Goal: Task Accomplishment & Management: Manage account settings

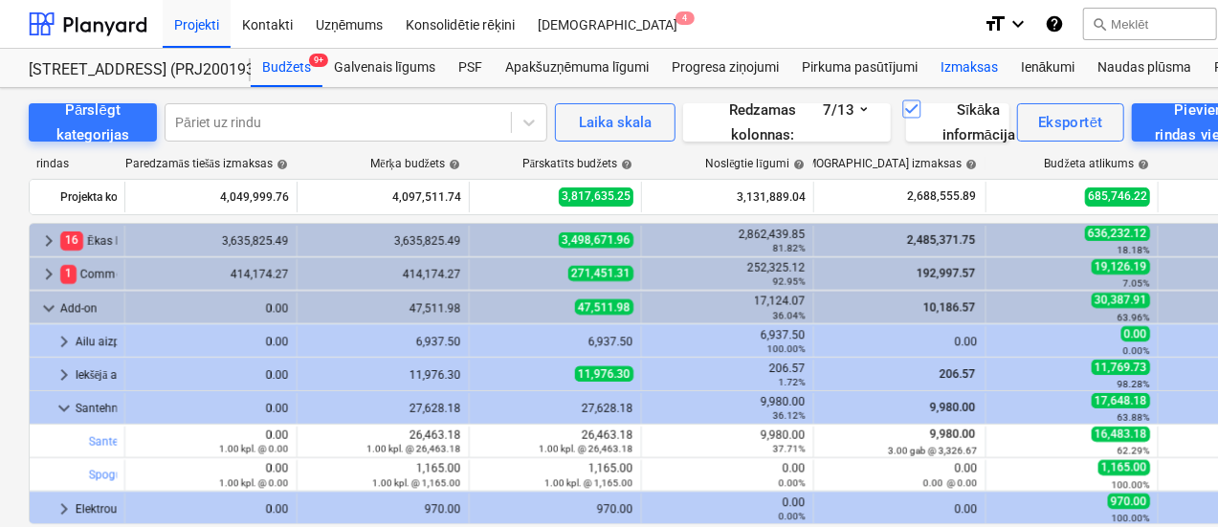
click at [964, 64] on div "Izmaksas" at bounding box center [969, 68] width 80 height 38
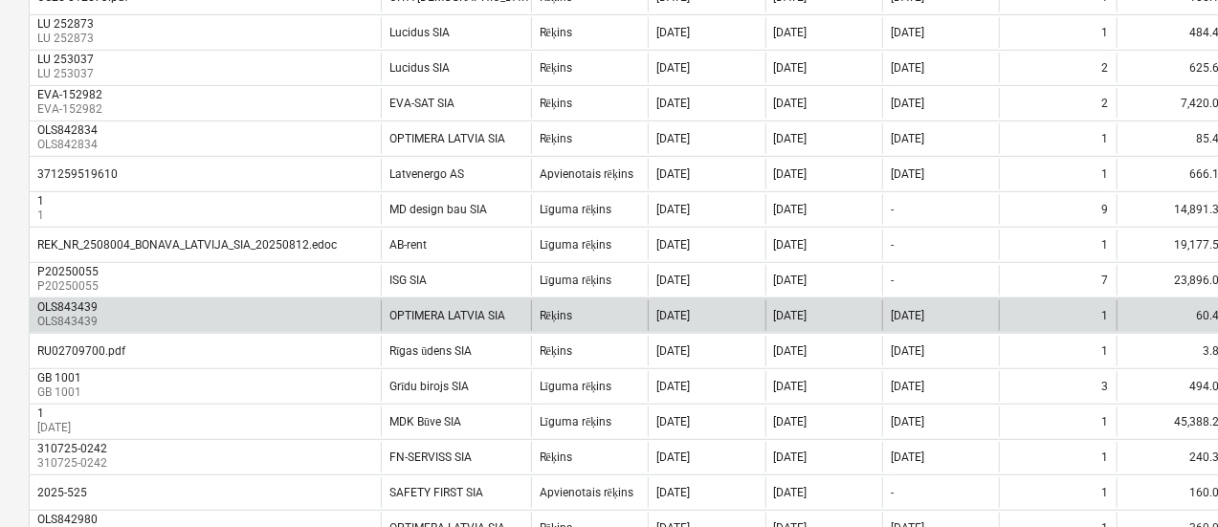
scroll to position [478, 0]
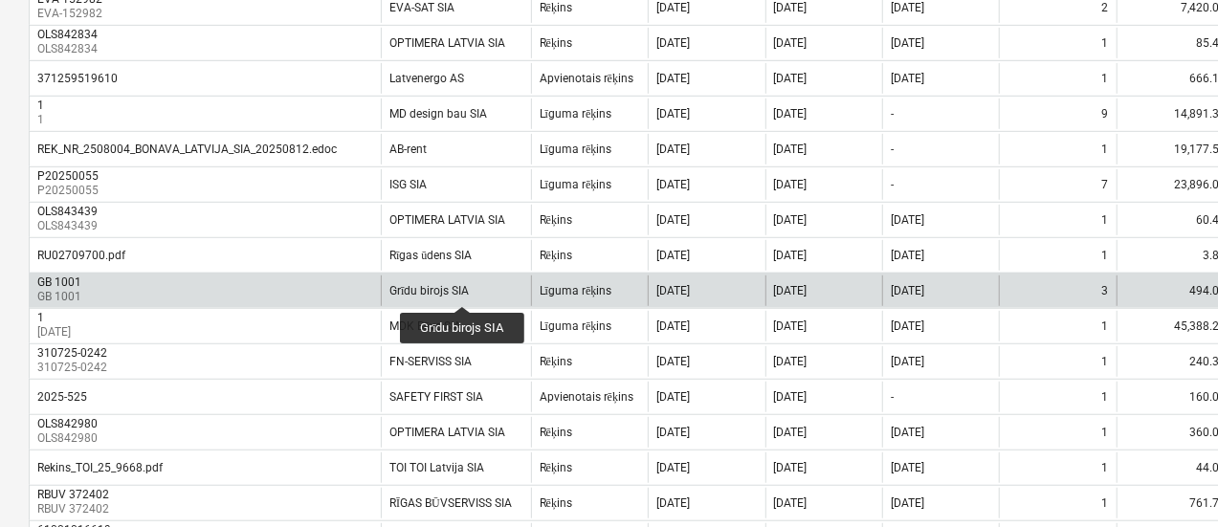
click at [463, 289] on div "Grīdu birojs SIA" at bounding box center [428, 291] width 79 height 14
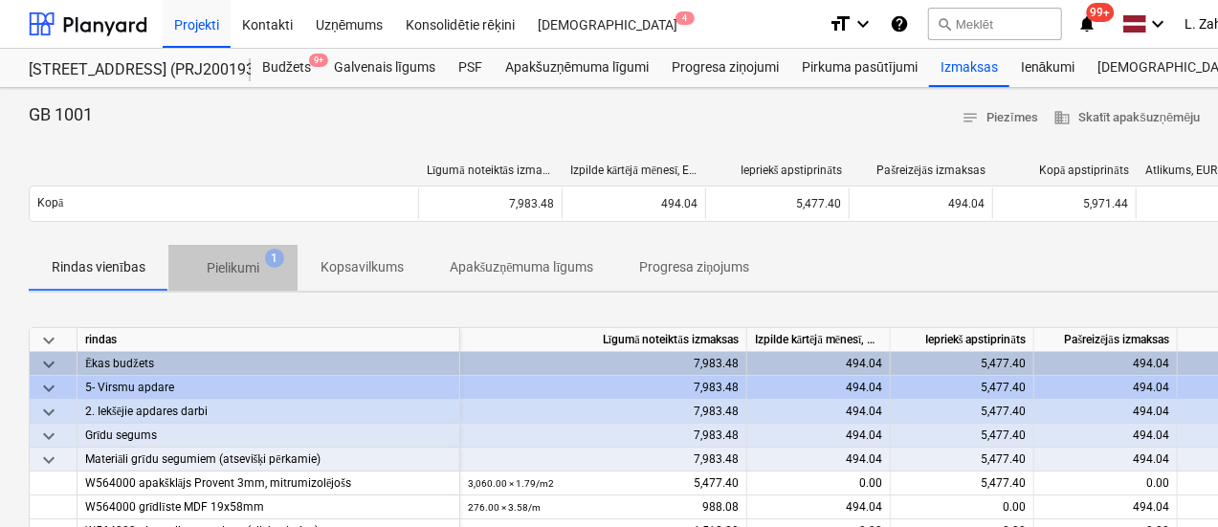
click at [218, 258] on p "Pielikumi" at bounding box center [233, 268] width 53 height 20
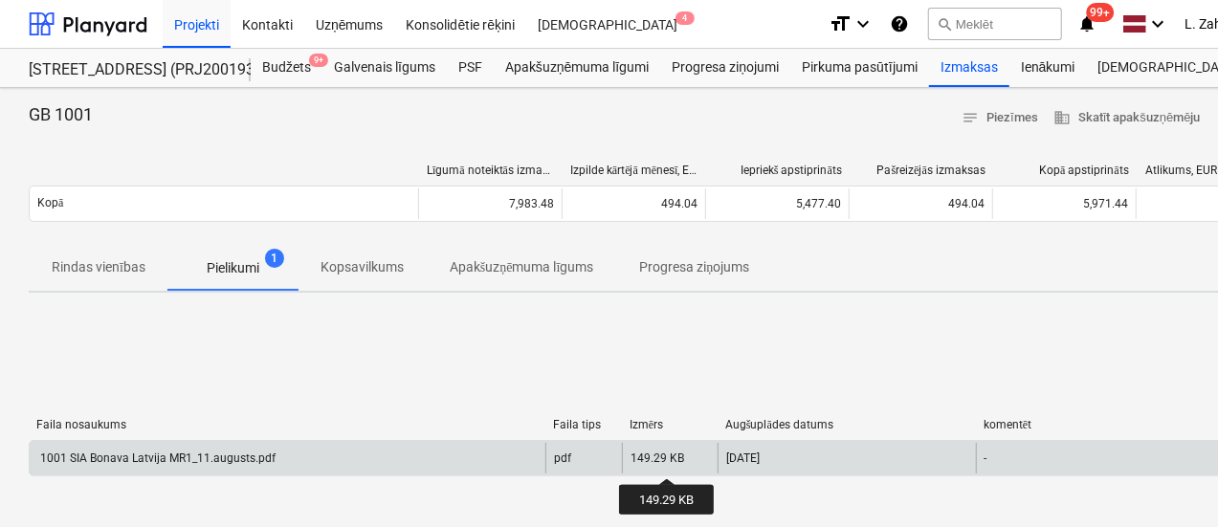
click at [668, 461] on div "149.29 KB" at bounding box center [657, 458] width 54 height 13
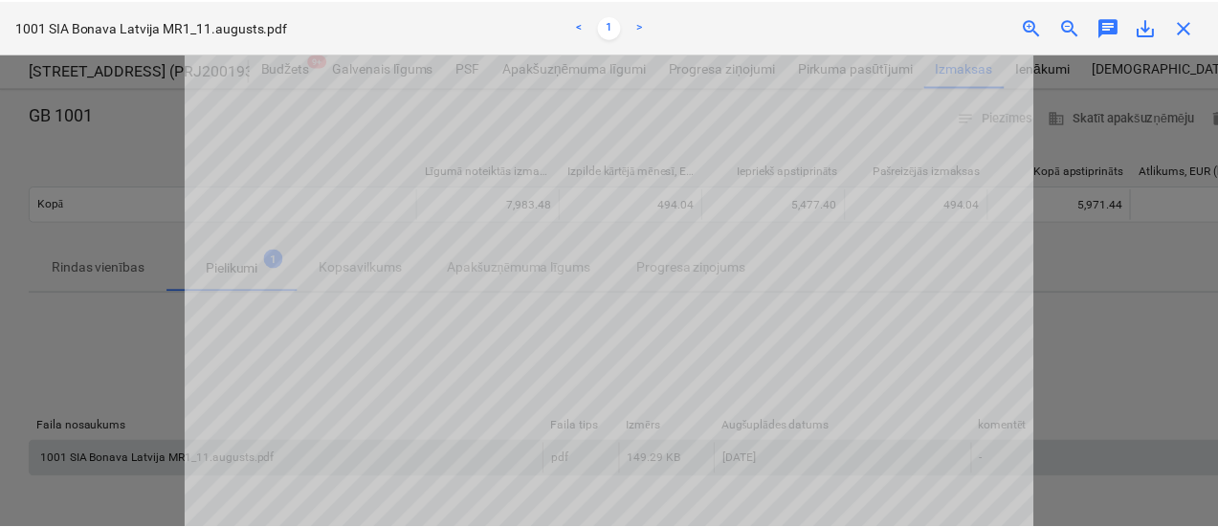
scroll to position [478, 0]
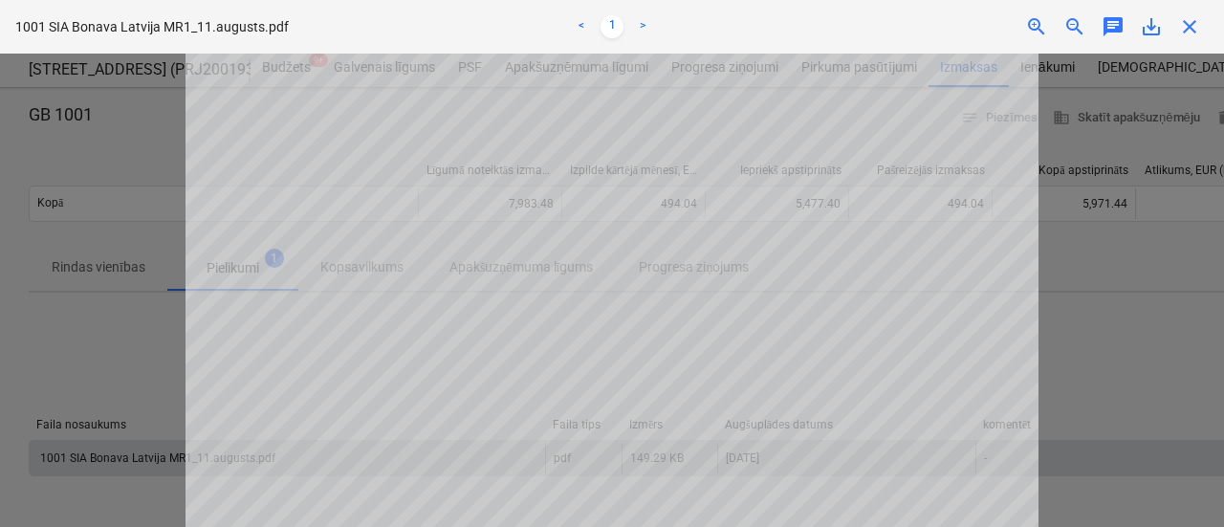
click at [1195, 23] on span "close" at bounding box center [1189, 26] width 23 height 23
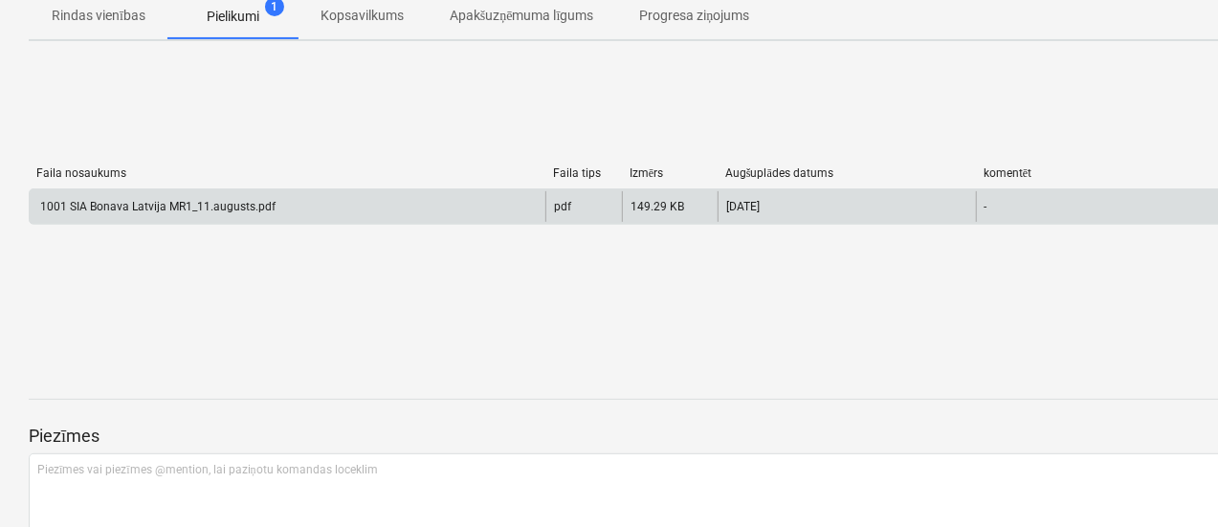
scroll to position [0, 0]
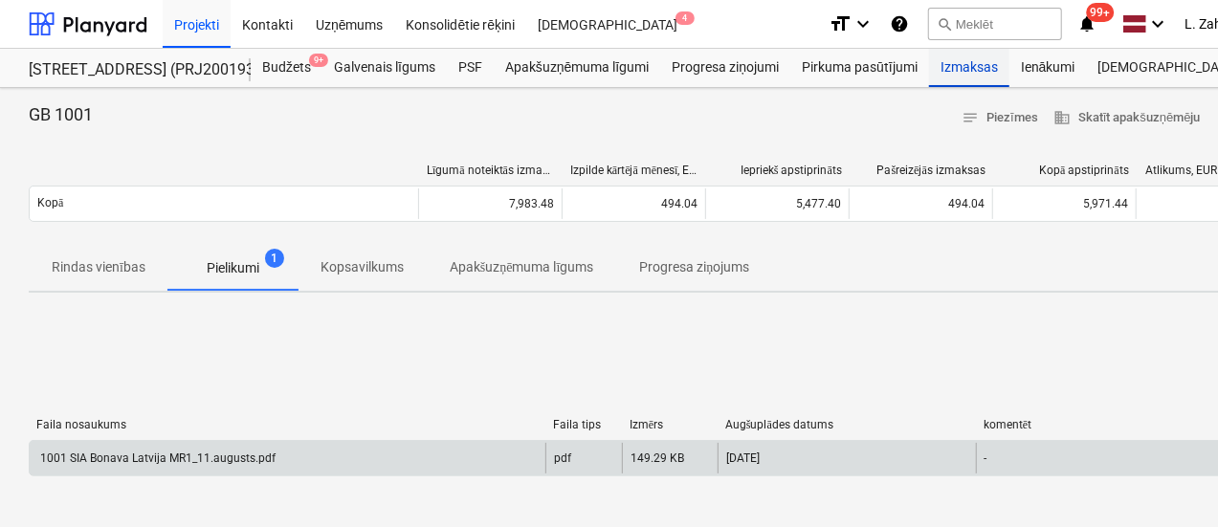
click at [952, 66] on div "Izmaksas" at bounding box center [969, 68] width 80 height 38
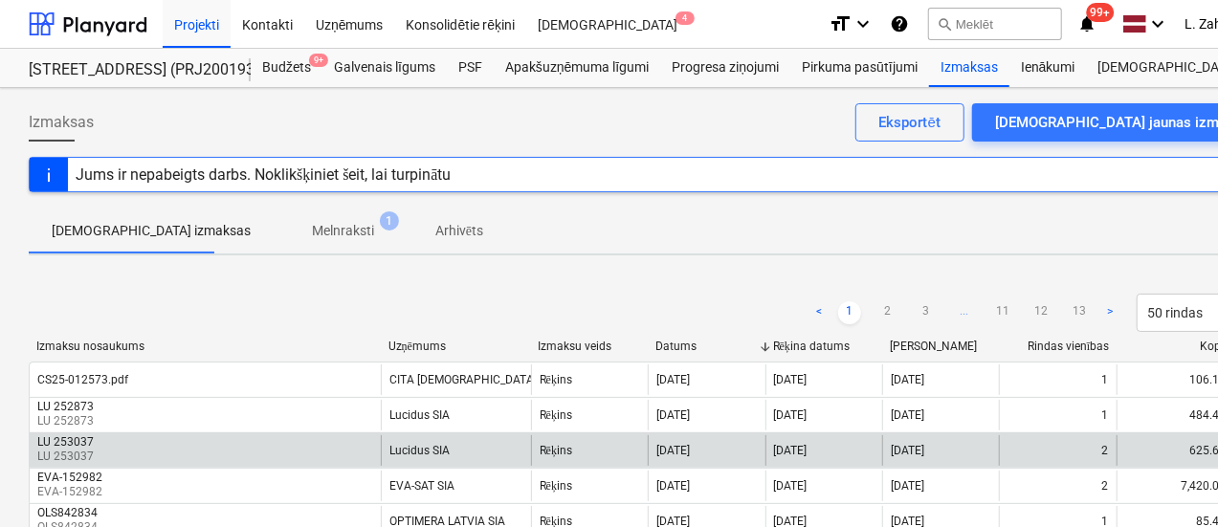
scroll to position [478, 0]
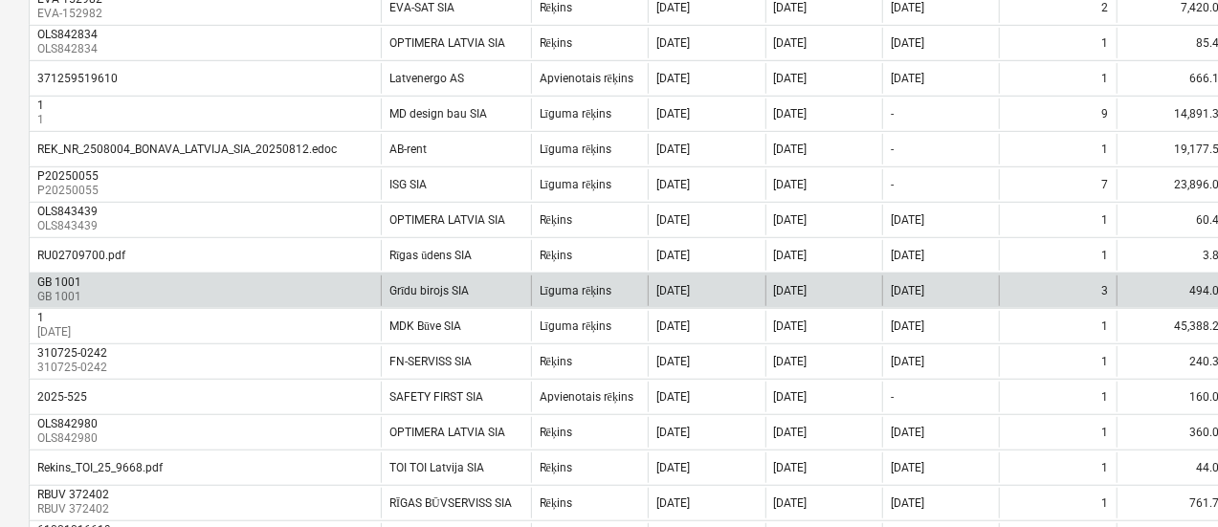
click at [113, 282] on div "GB 1001 GB 1001" at bounding box center [205, 290] width 351 height 31
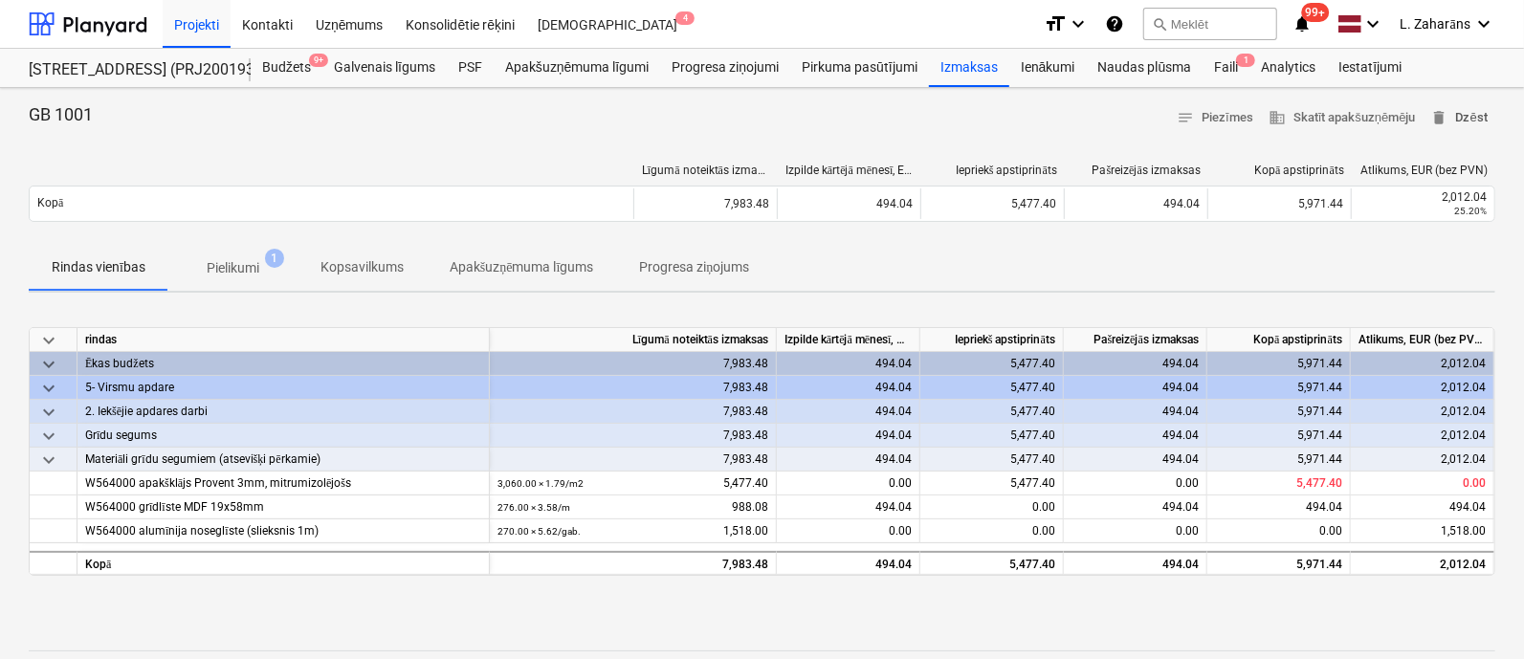
click at [1217, 105] on button "delete Dzēst" at bounding box center [1459, 118] width 72 height 30
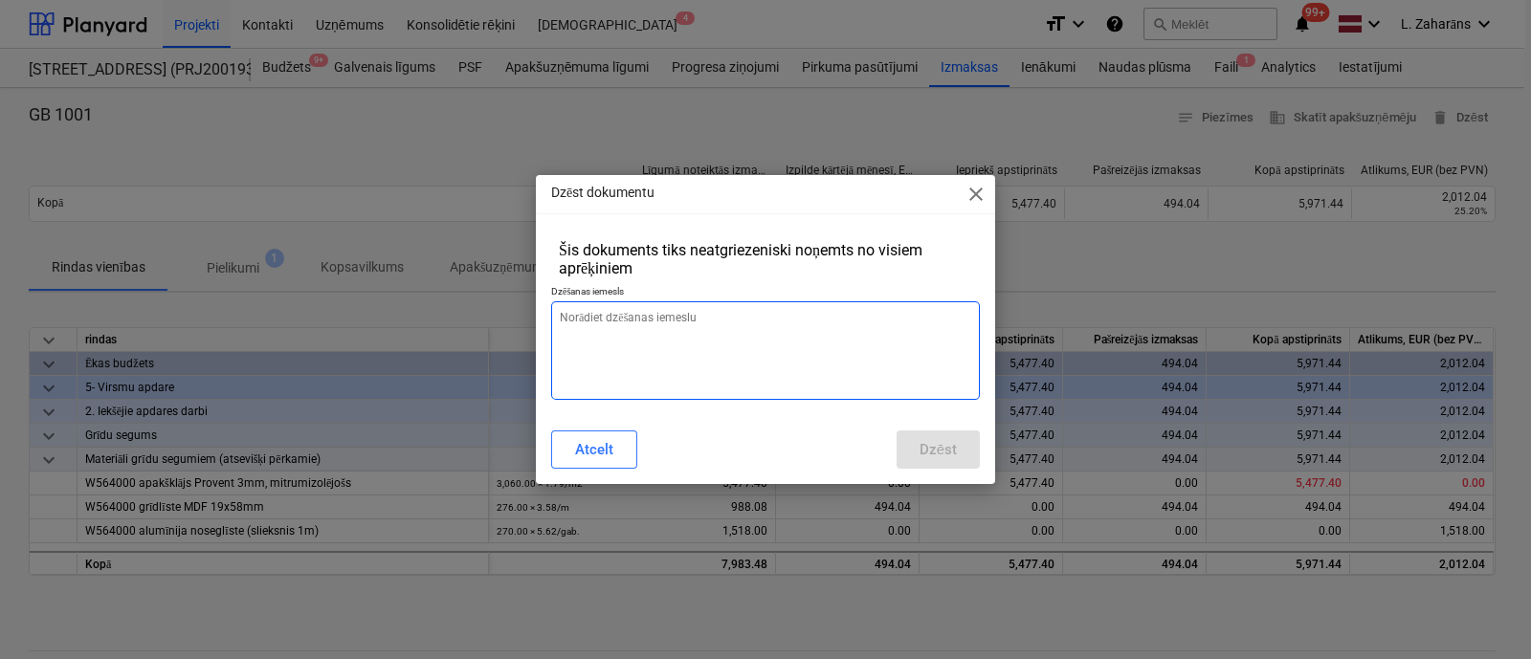
click at [618, 362] on textarea at bounding box center [765, 350] width 429 height 99
type textarea "x"
type textarea "n"
type textarea "x"
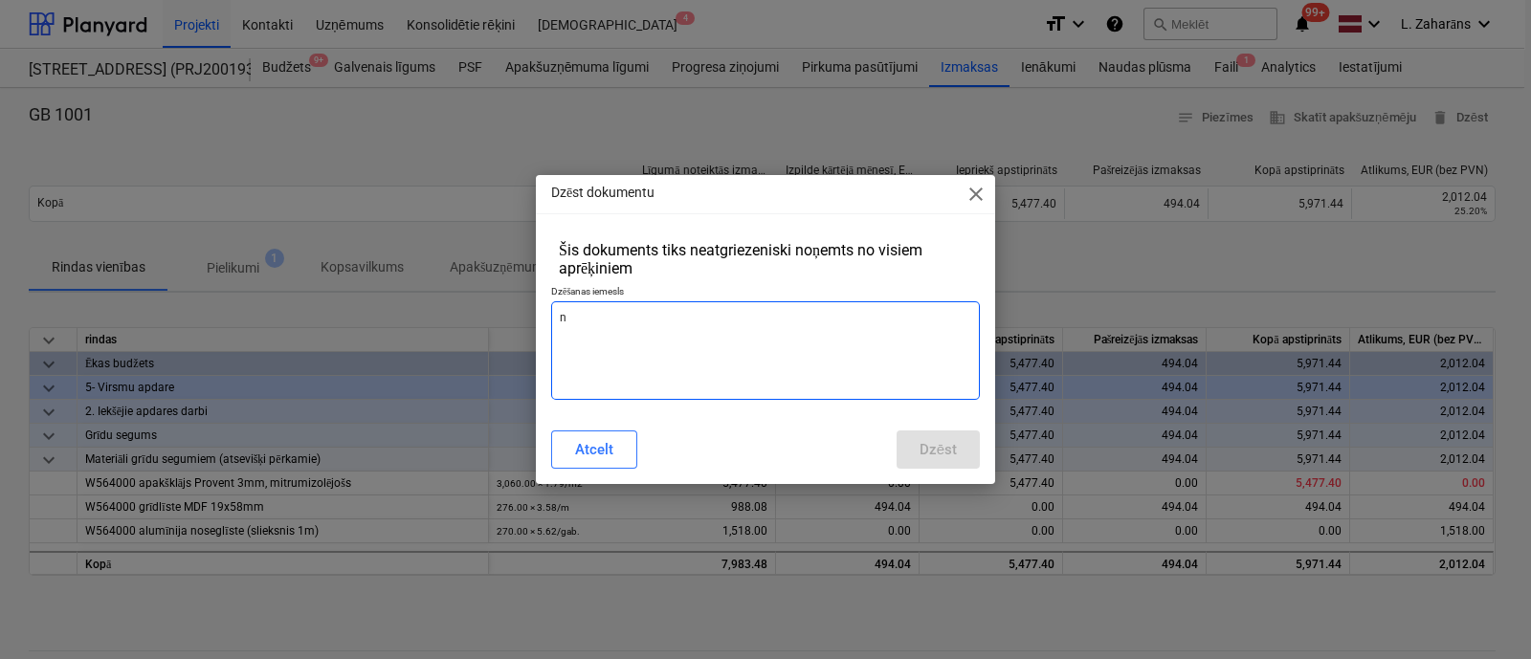
type textarea "ne"
type textarea "x"
type textarea "nep"
type textarea "x"
type textarea "nepa"
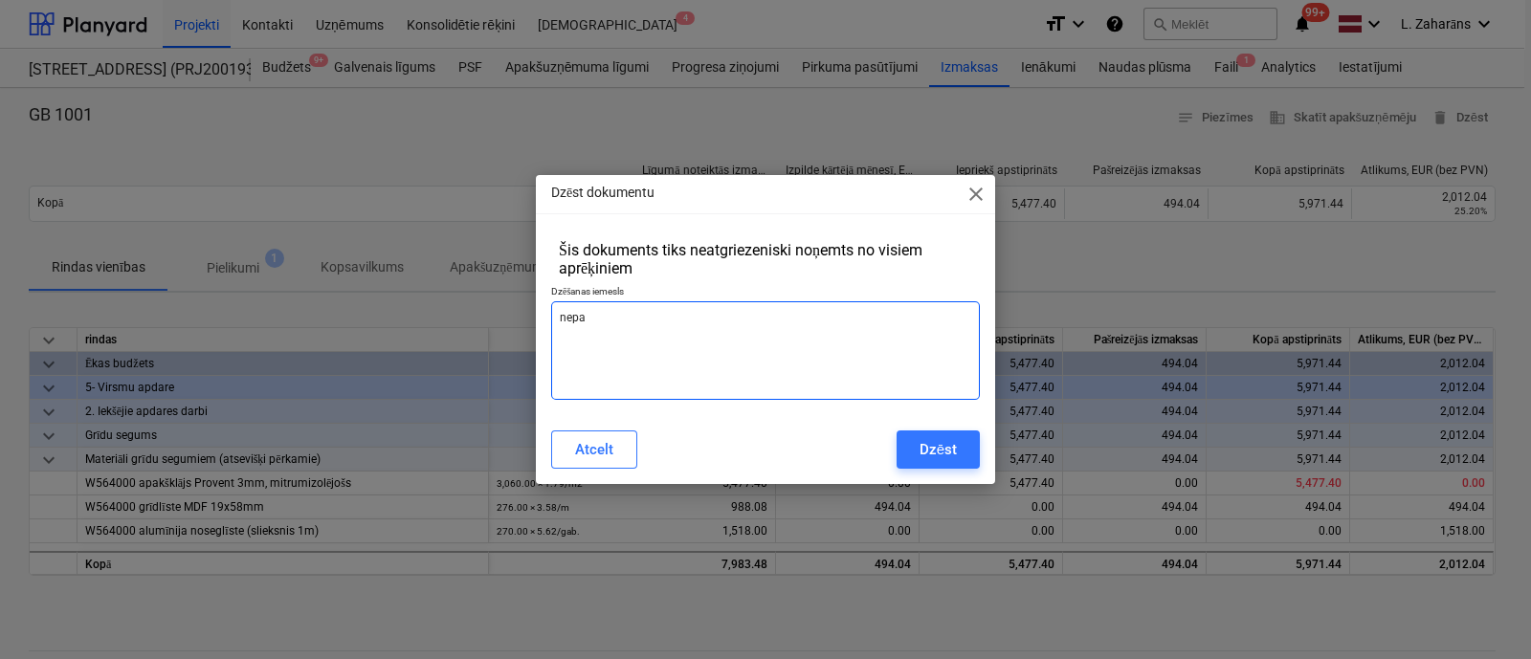
type textarea "x"
type textarea "nepar"
type textarea "x"
type textarea "nepare"
type textarea "x"
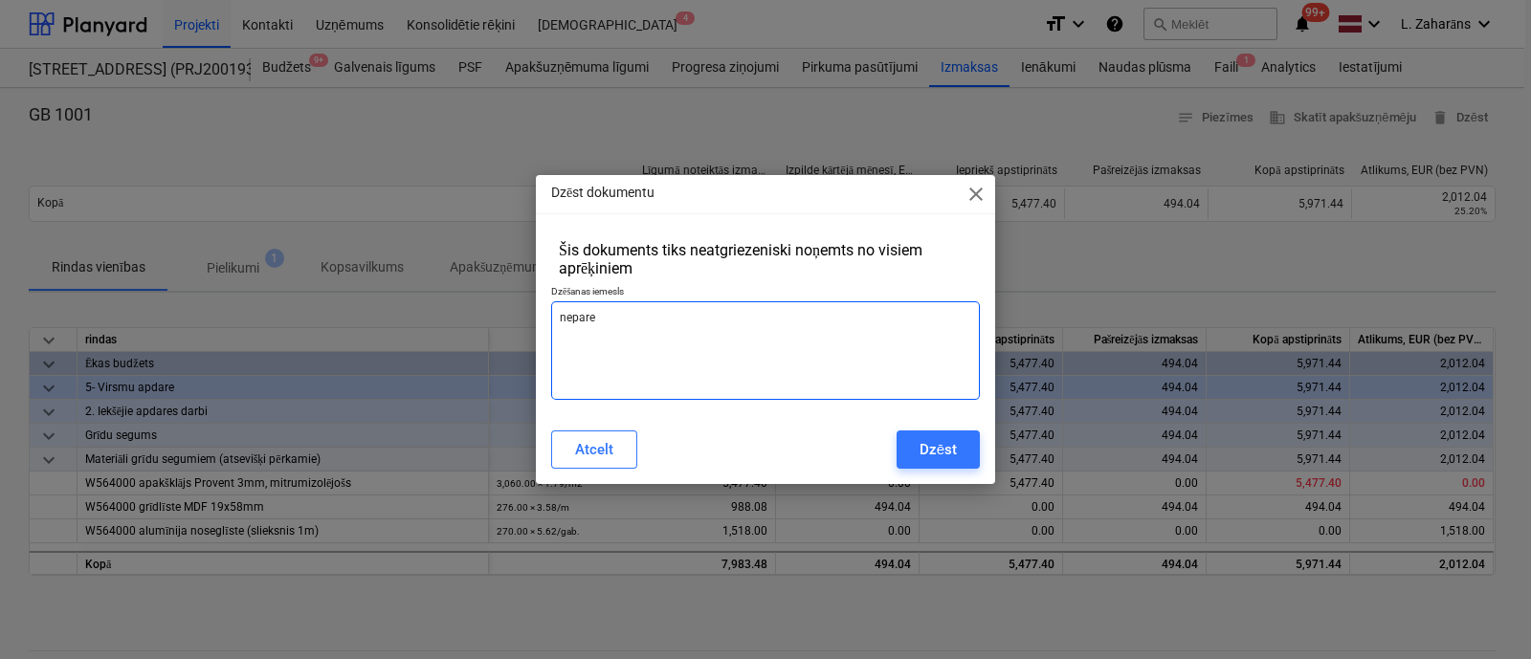
type textarea "neparei"
type textarea "x"
type textarea "nepareiz"
type textarea "x"
type textarea "nepareiz"
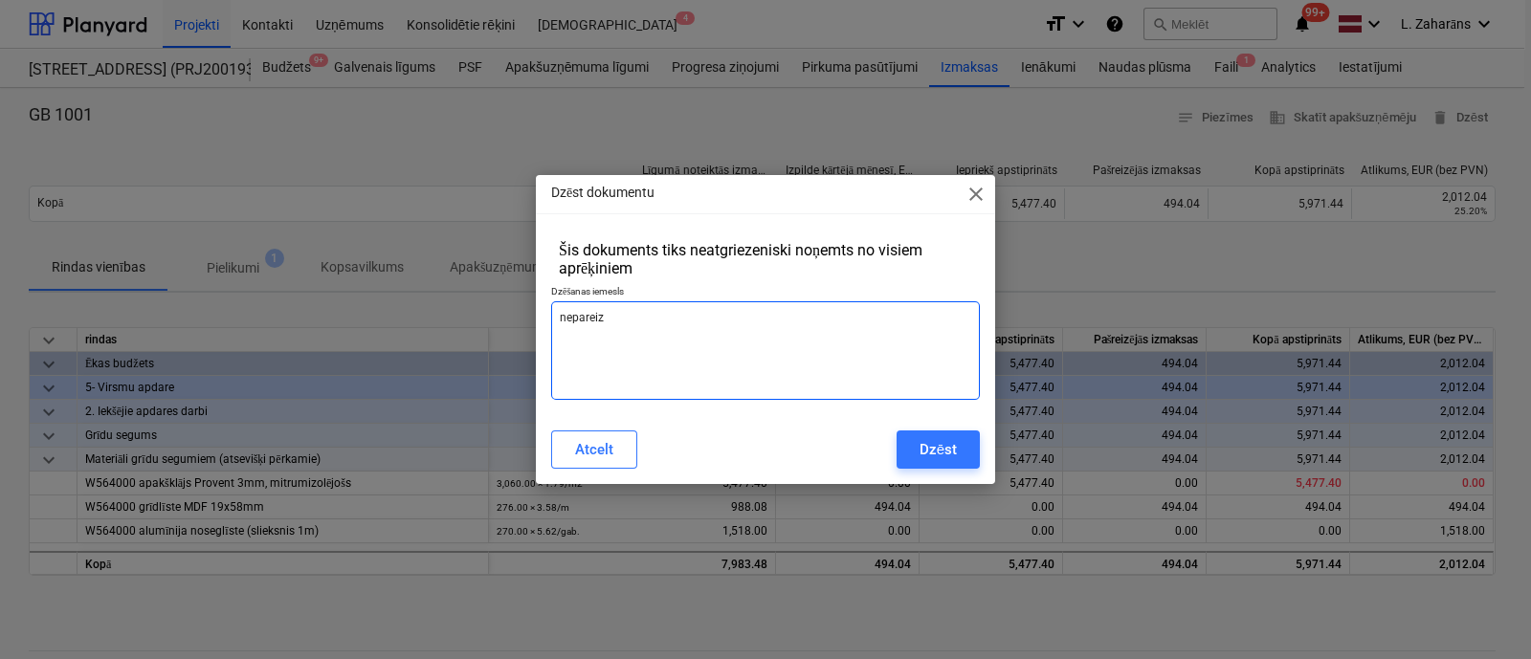
type textarea "x"
type textarea "nepareiz n"
type textarea "x"
type textarea "nepareiz no"
type textarea "x"
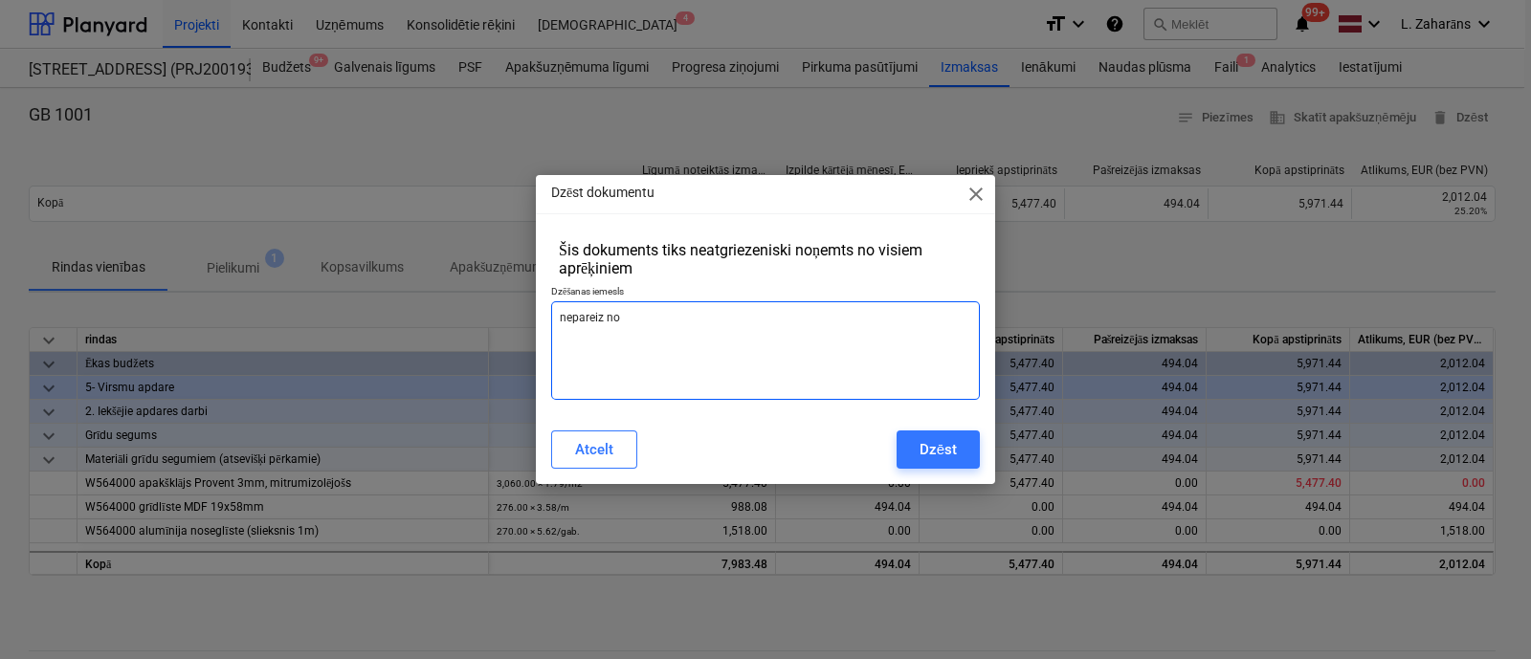
type textarea "nepareiz nok"
type textarea "x"
type textarea "nepareiz noko"
type textarea "x"
type textarea "nepareiz nokok"
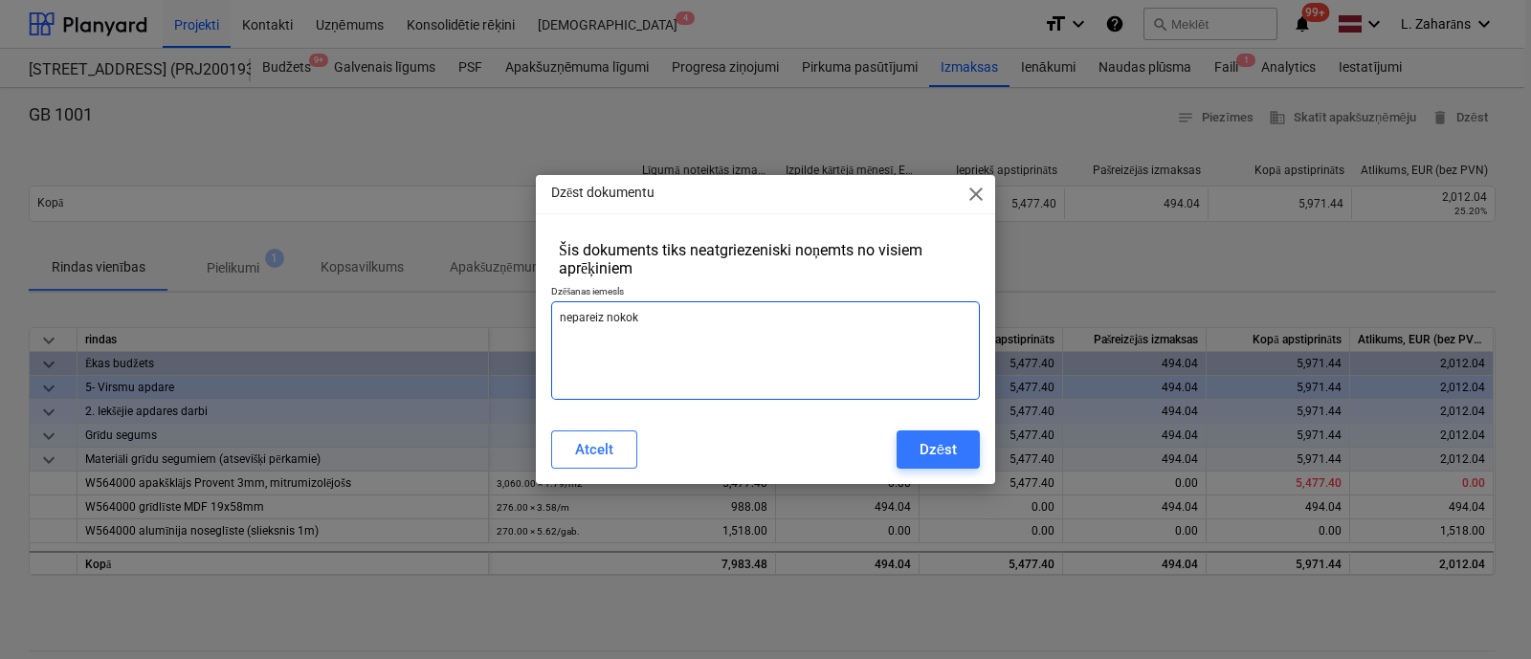
type textarea "x"
type textarea "nepareiz nokokd"
type textarea "x"
type textarea "nepareiz nokokdē"
type textarea "x"
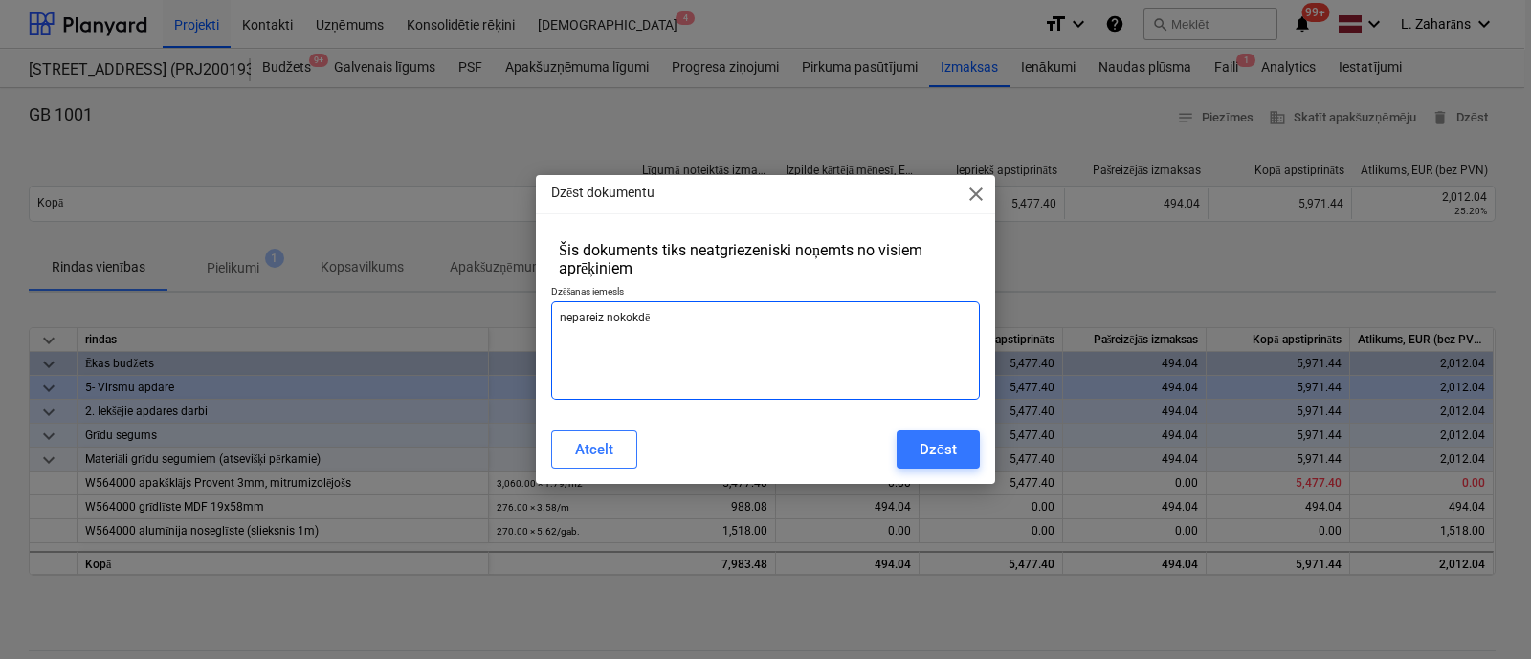
type textarea "nepareiz nokokdēt"
type textarea "x"
type textarea "nepareiz nokokdēts"
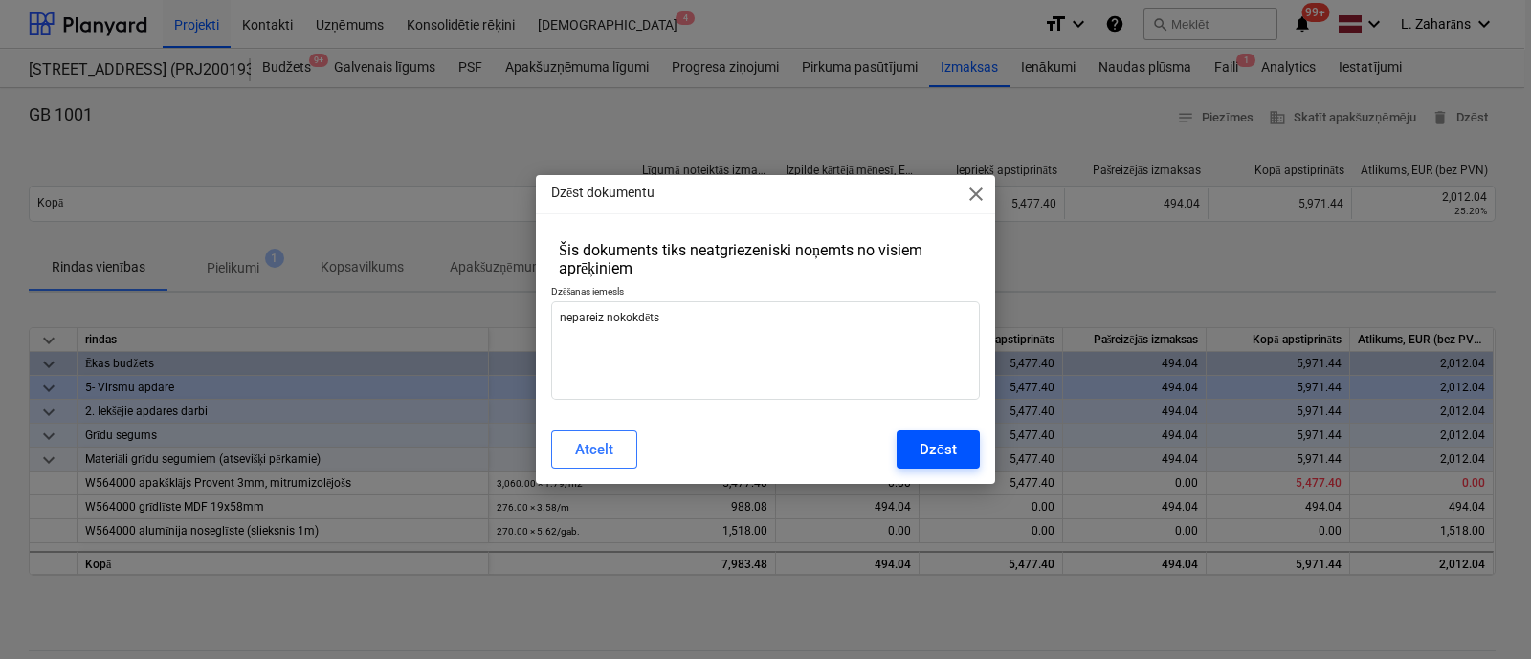
click at [954, 442] on div "Dzēst" at bounding box center [937, 449] width 37 height 25
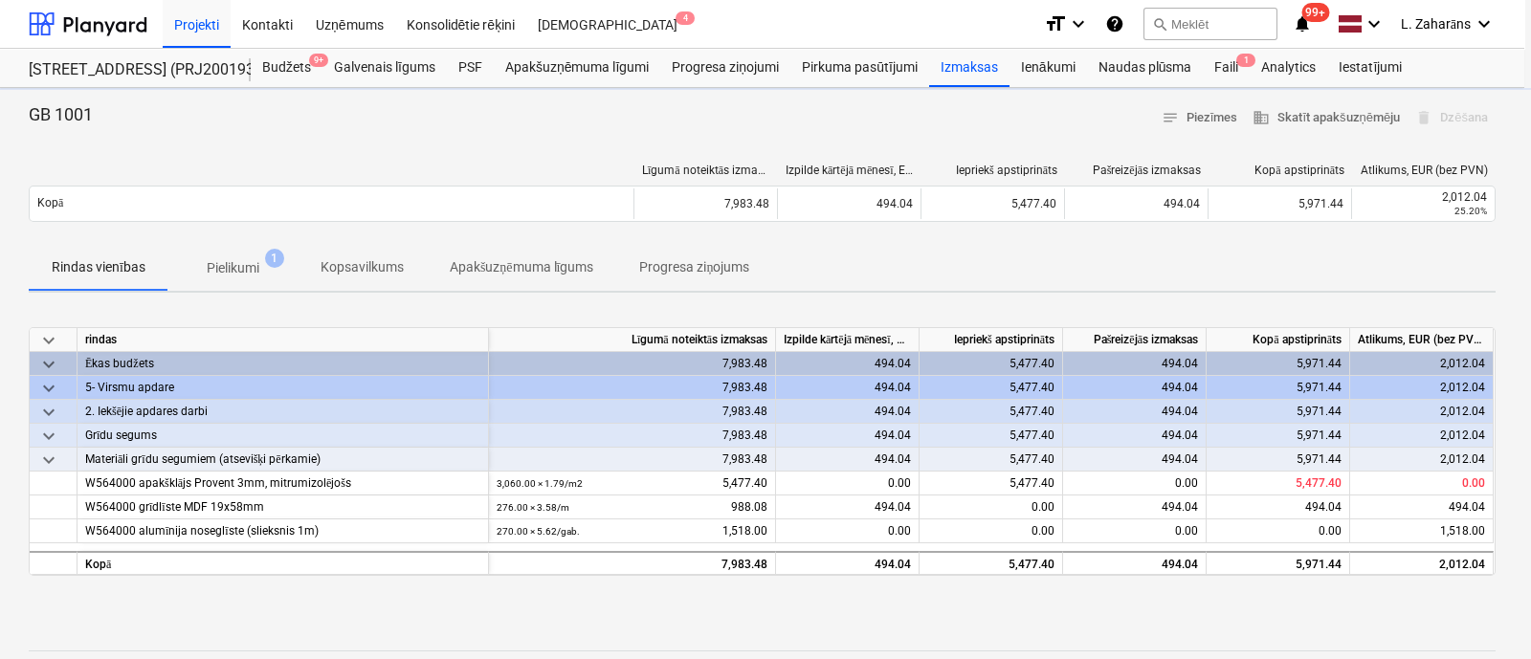
type textarea "x"
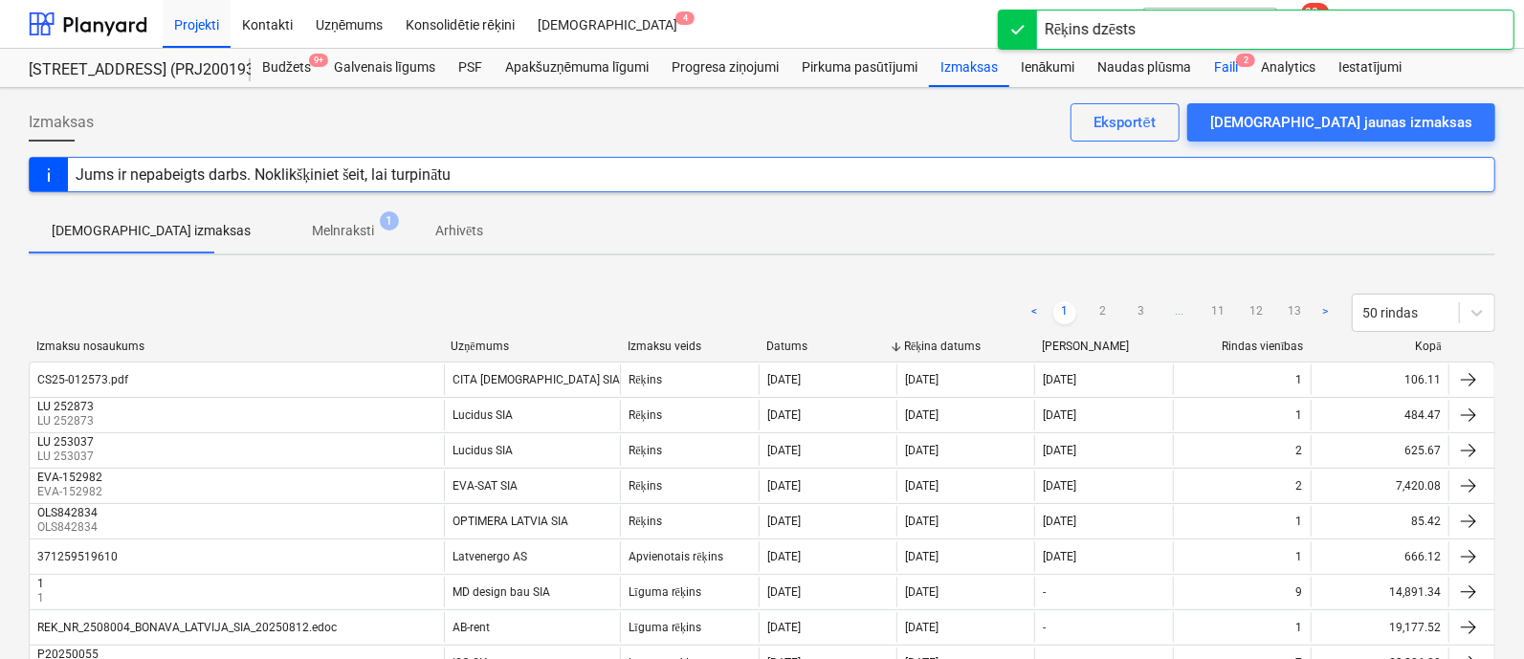
click at [1217, 63] on div "Faili 2" at bounding box center [1225, 68] width 47 height 38
